Goal: Task Accomplishment & Management: Use online tool/utility

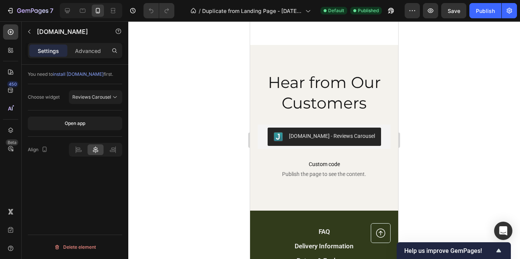
scroll to position [1814, 0]
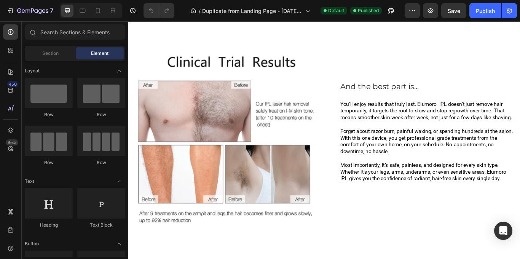
scroll to position [613, 0]
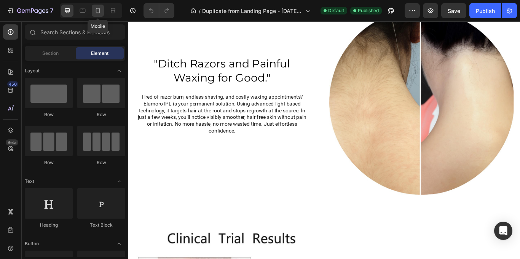
click at [100, 10] on icon at bounding box center [98, 11] width 8 height 8
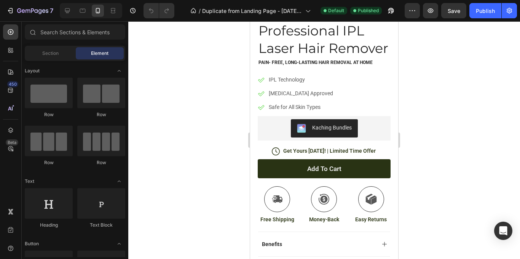
scroll to position [120, 0]
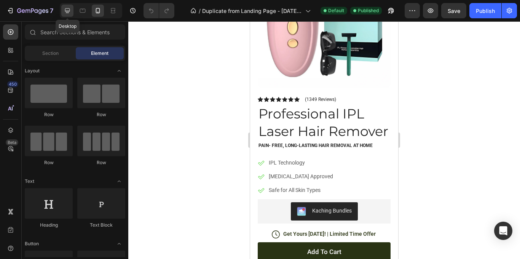
click at [72, 8] on div at bounding box center [67, 11] width 12 height 12
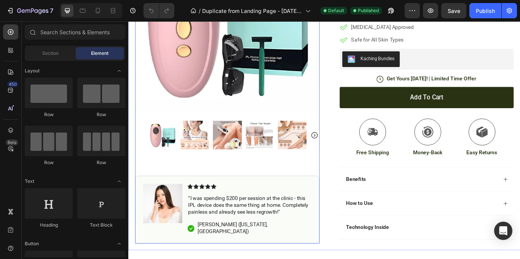
scroll to position [179, 0]
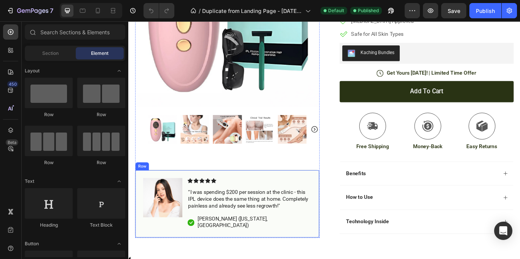
click at [190, 201] on div "Image Icon Icon Icon Icon Icon Icon List “I was spending $200 per session at th…" at bounding box center [243, 233] width 215 height 79
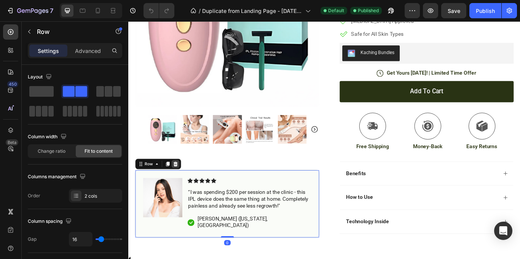
click at [184, 185] on icon at bounding box center [183, 187] width 6 height 6
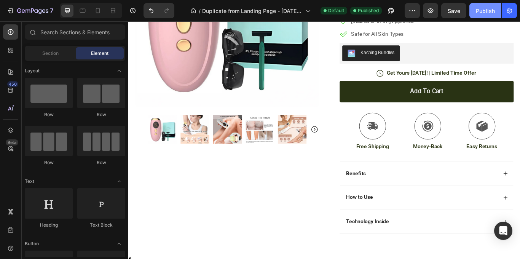
click at [491, 11] on div "Publish" at bounding box center [484, 11] width 19 height 8
click at [99, 11] on icon at bounding box center [98, 11] width 8 height 8
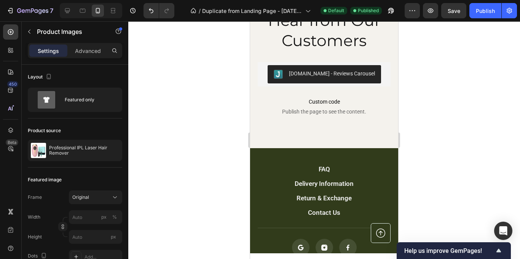
scroll to position [1740, 0]
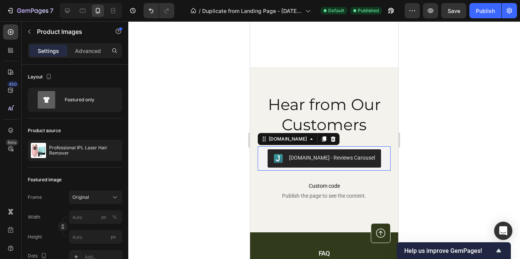
click at [323, 158] on div "Judge.me - Reviews Carousel" at bounding box center [332, 158] width 86 height 8
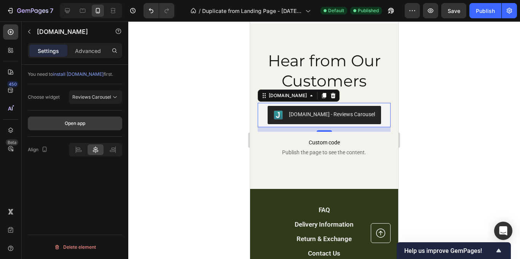
click at [61, 122] on button "Open app" at bounding box center [75, 123] width 94 height 14
